Goal: Information Seeking & Learning: Learn about a topic

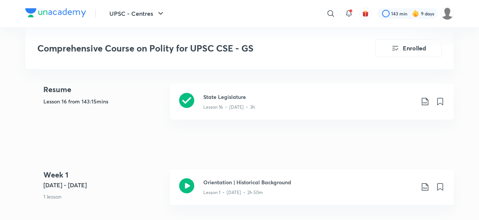
scroll to position [337, 0]
click at [242, 98] on h3 "State Legislature" at bounding box center [308, 97] width 211 height 8
